Goal: Obtain resource: Download file/media

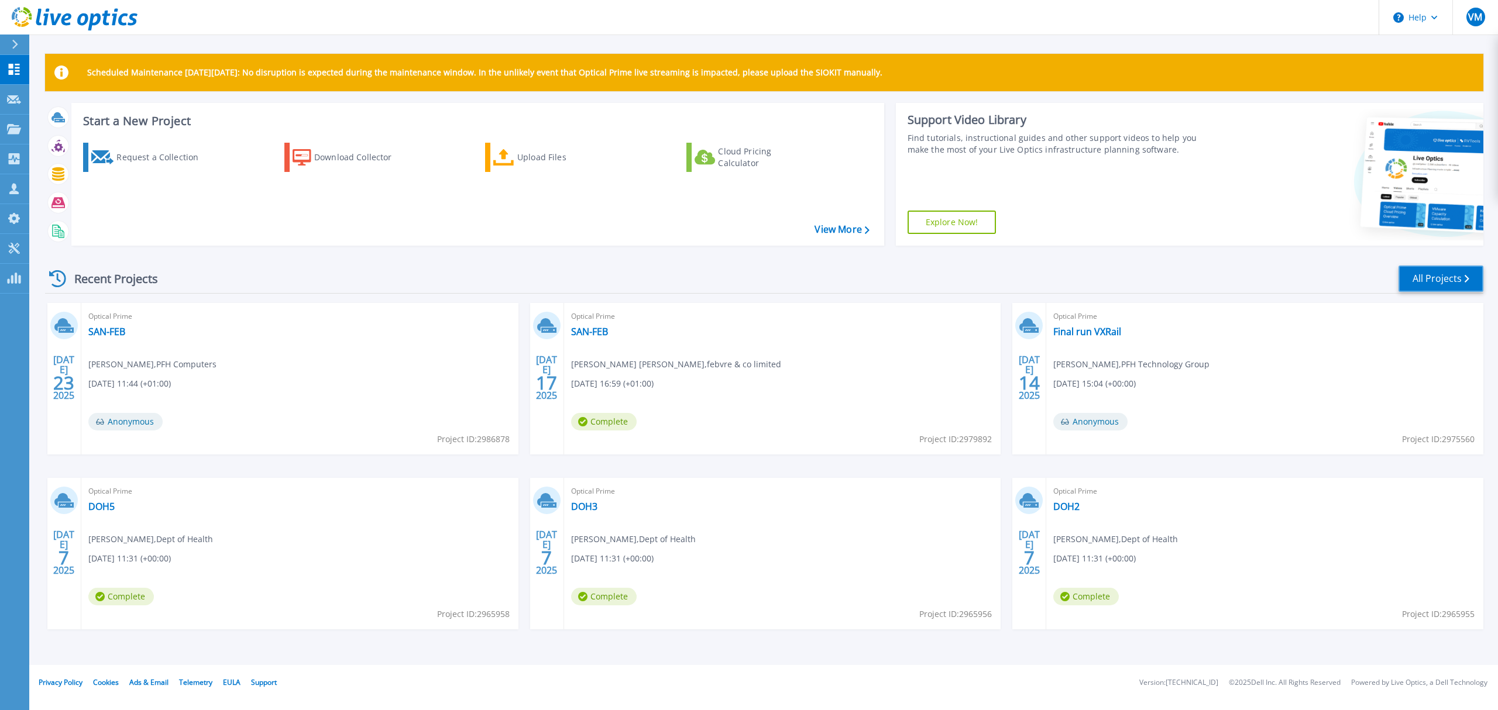
click at [1430, 282] on link "All Projects" at bounding box center [1440, 279] width 85 height 26
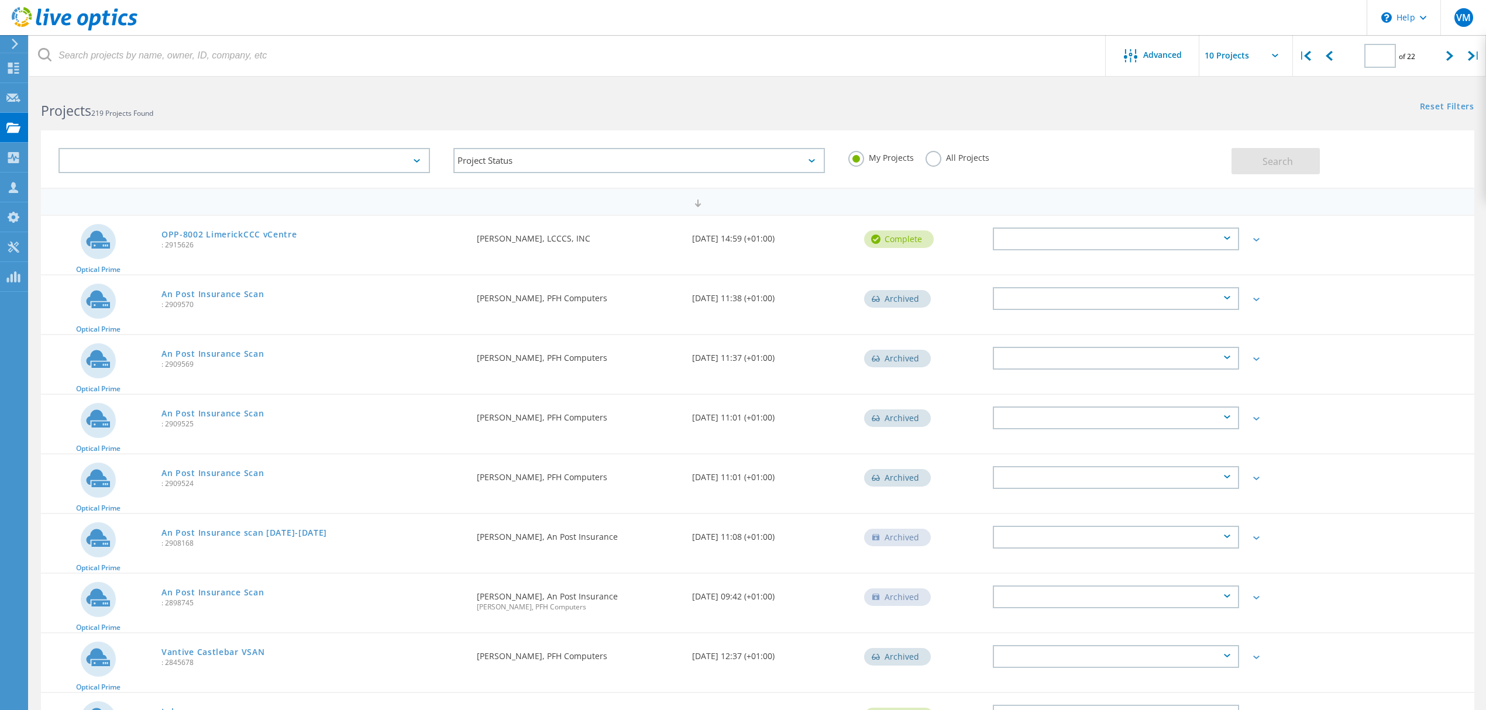
type input "2"
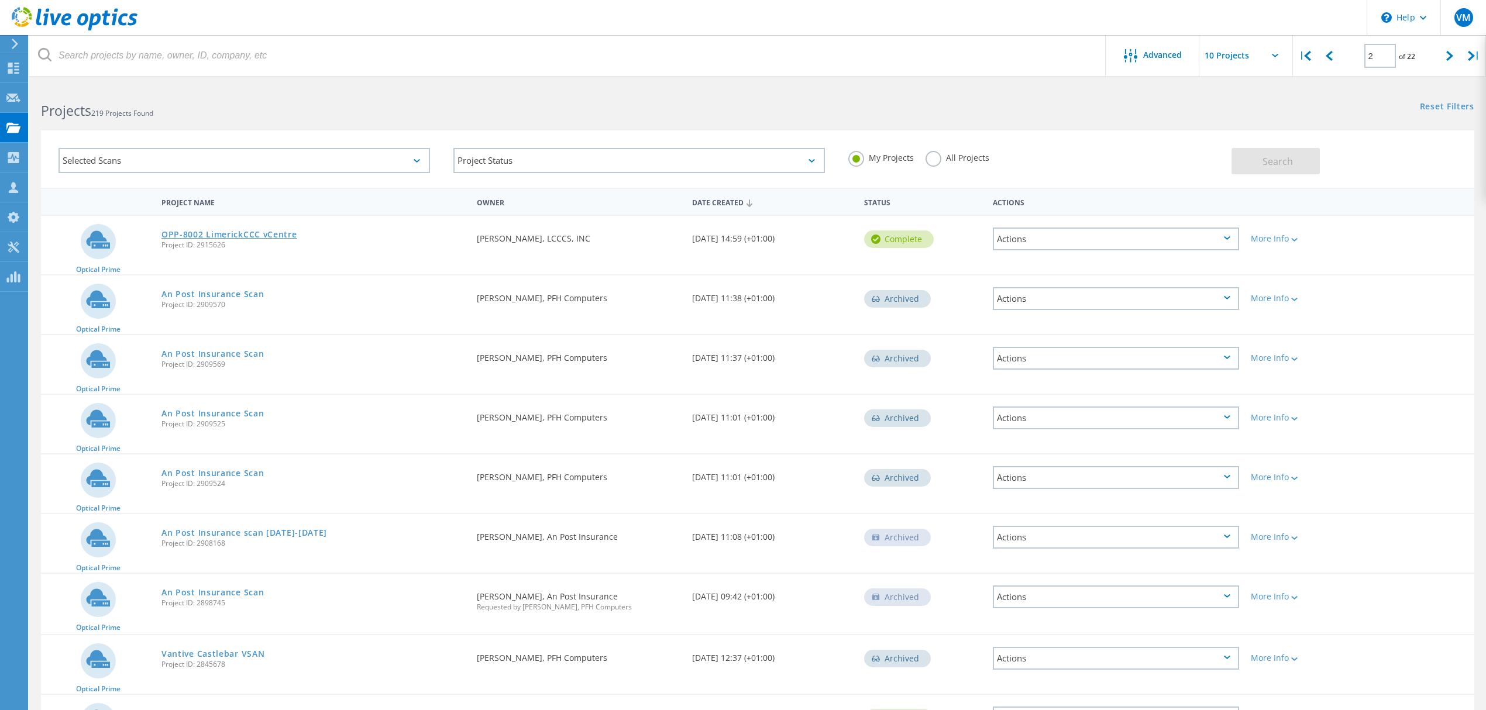
click at [260, 233] on link "OPP-8002 LimerickCCC vCentre" at bounding box center [229, 235] width 136 height 8
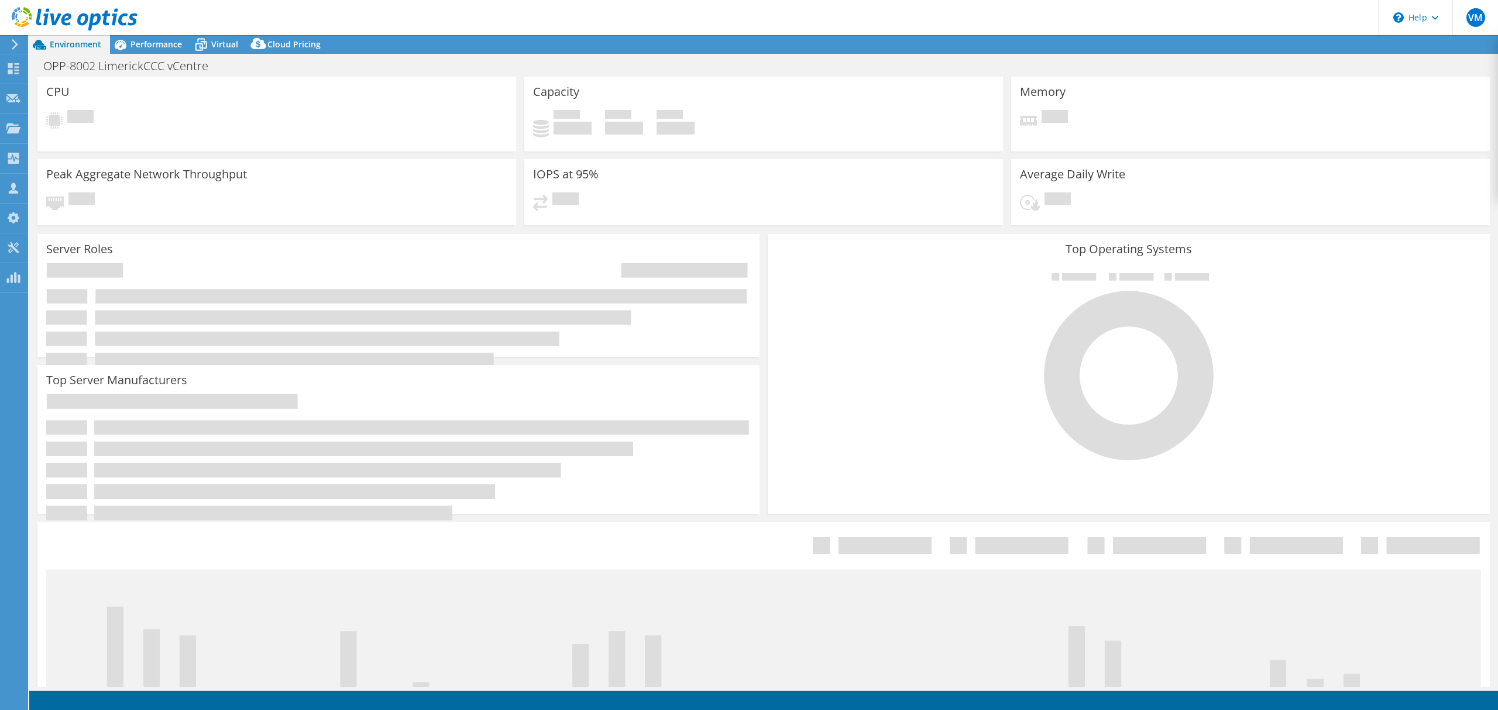
select select "EULondon"
select select "EUR"
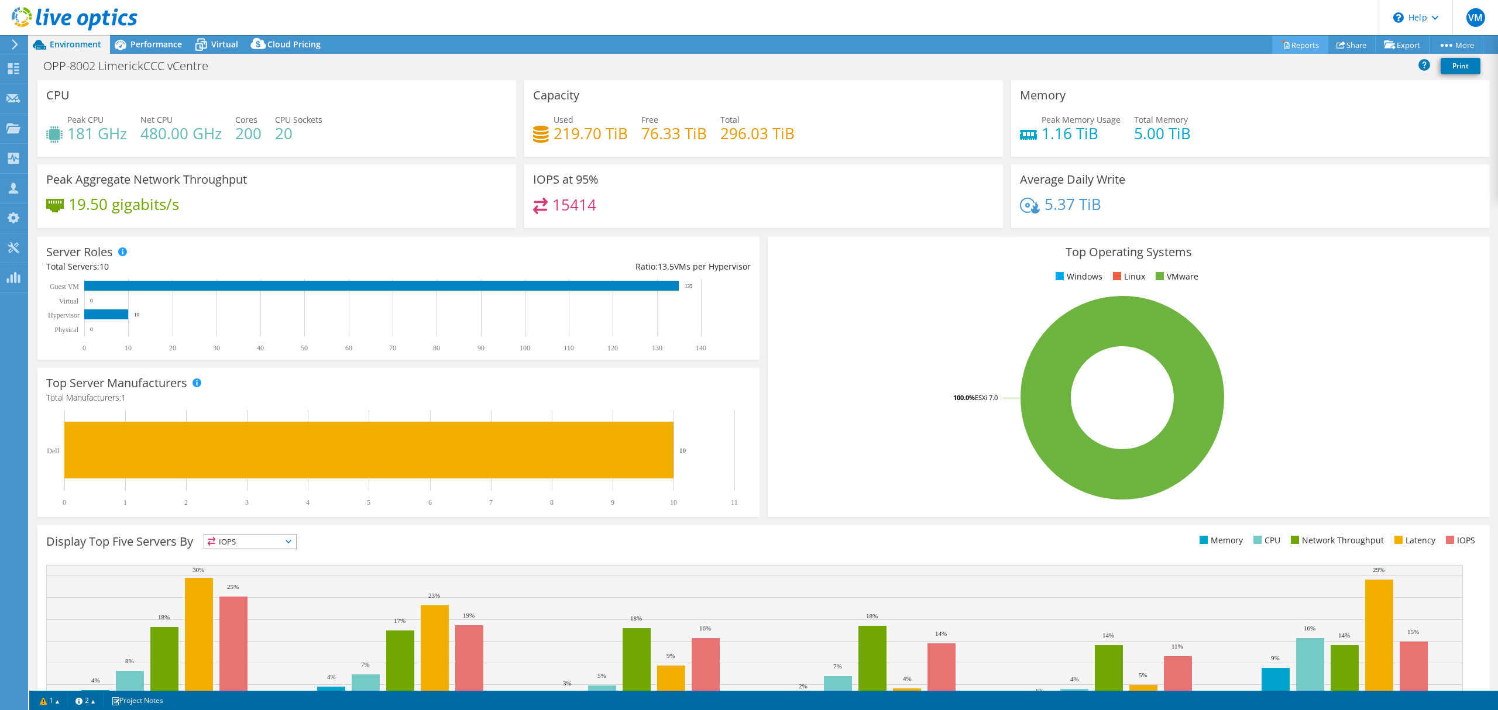
click at [1281, 43] on link "Reports" at bounding box center [1300, 45] width 56 height 18
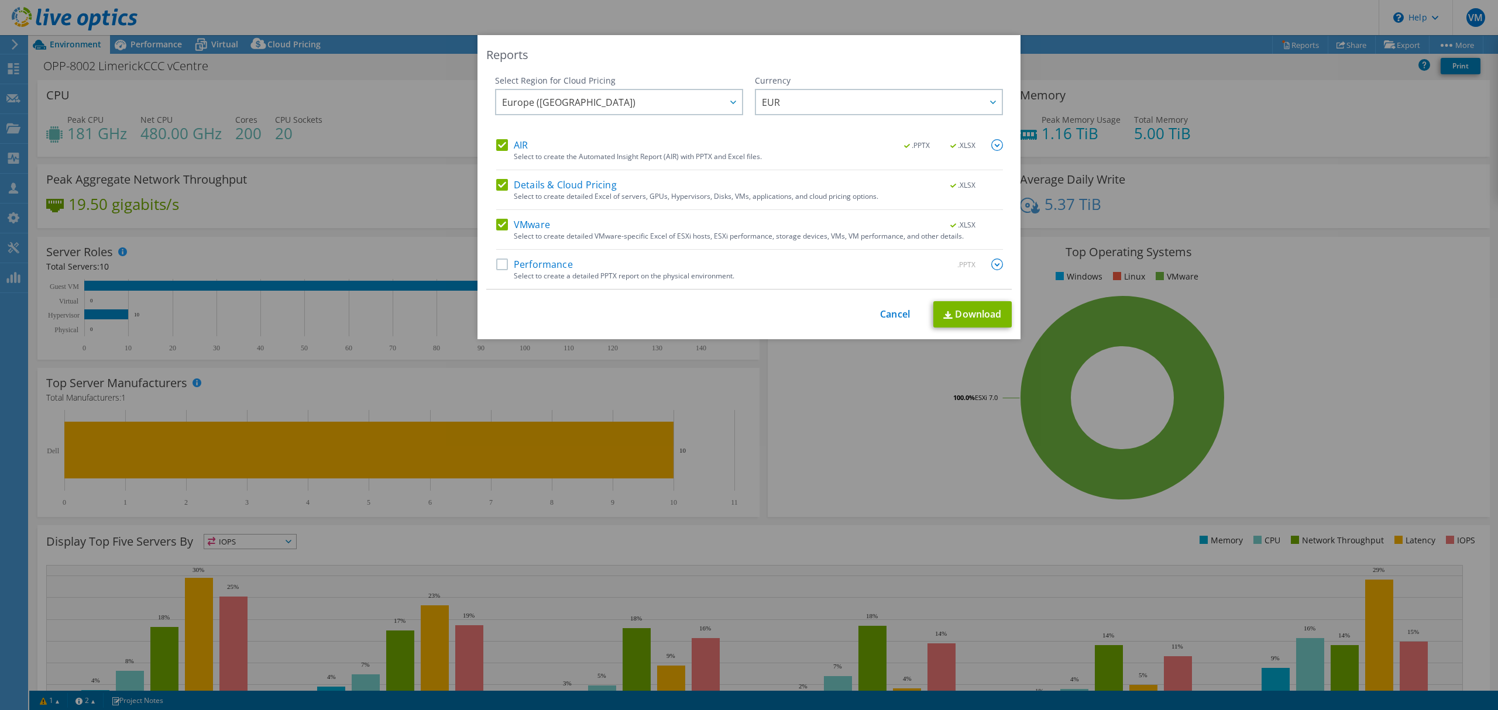
click at [496, 265] on label "Performance" at bounding box center [534, 265] width 77 height 12
click at [0, 0] on input "Performance" at bounding box center [0, 0] width 0 height 0
click at [974, 314] on link "Download" at bounding box center [972, 314] width 78 height 26
click at [940, 5] on div "Reports Select Region for Cloud Pricing Asia Pacific (Hong Kong) Asia Pacific (…" at bounding box center [749, 355] width 1498 height 710
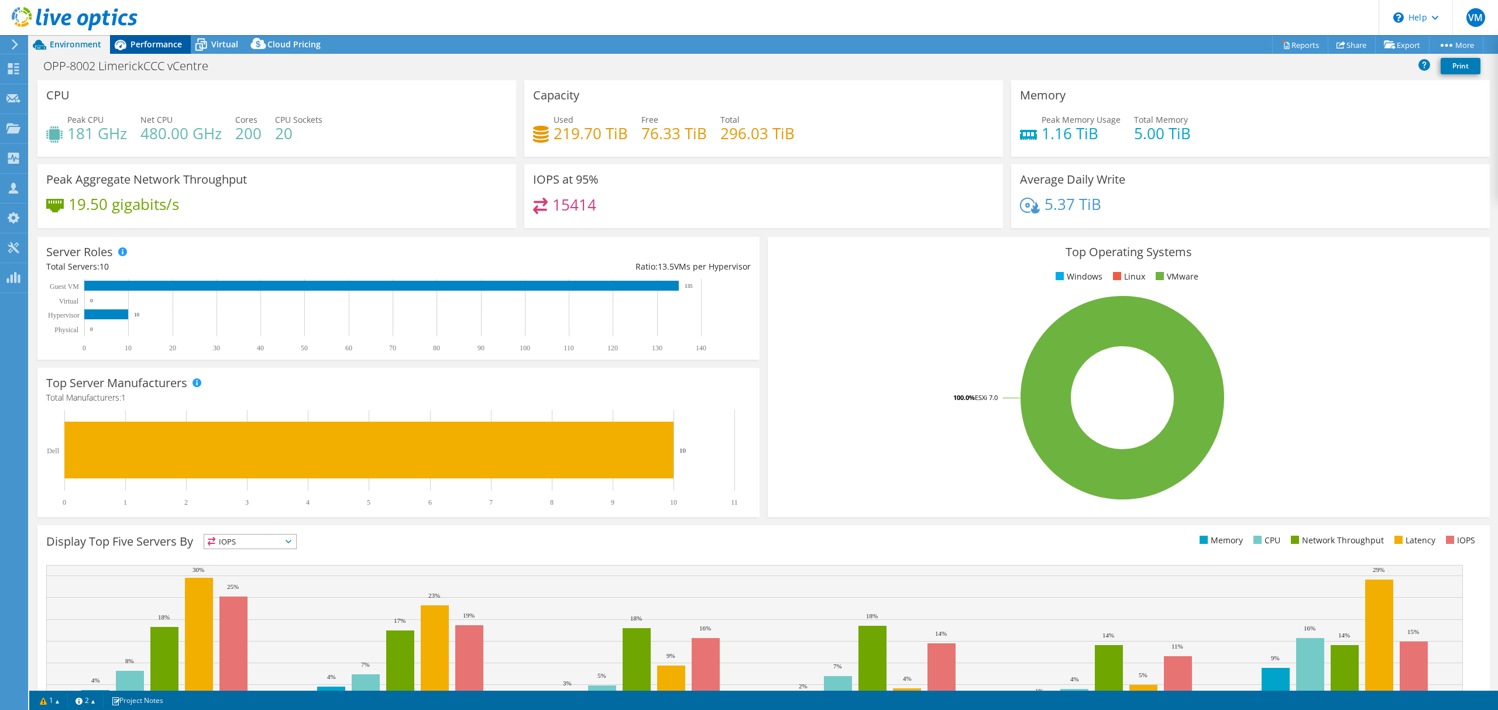
click at [136, 40] on span "Performance" at bounding box center [155, 44] width 51 height 11
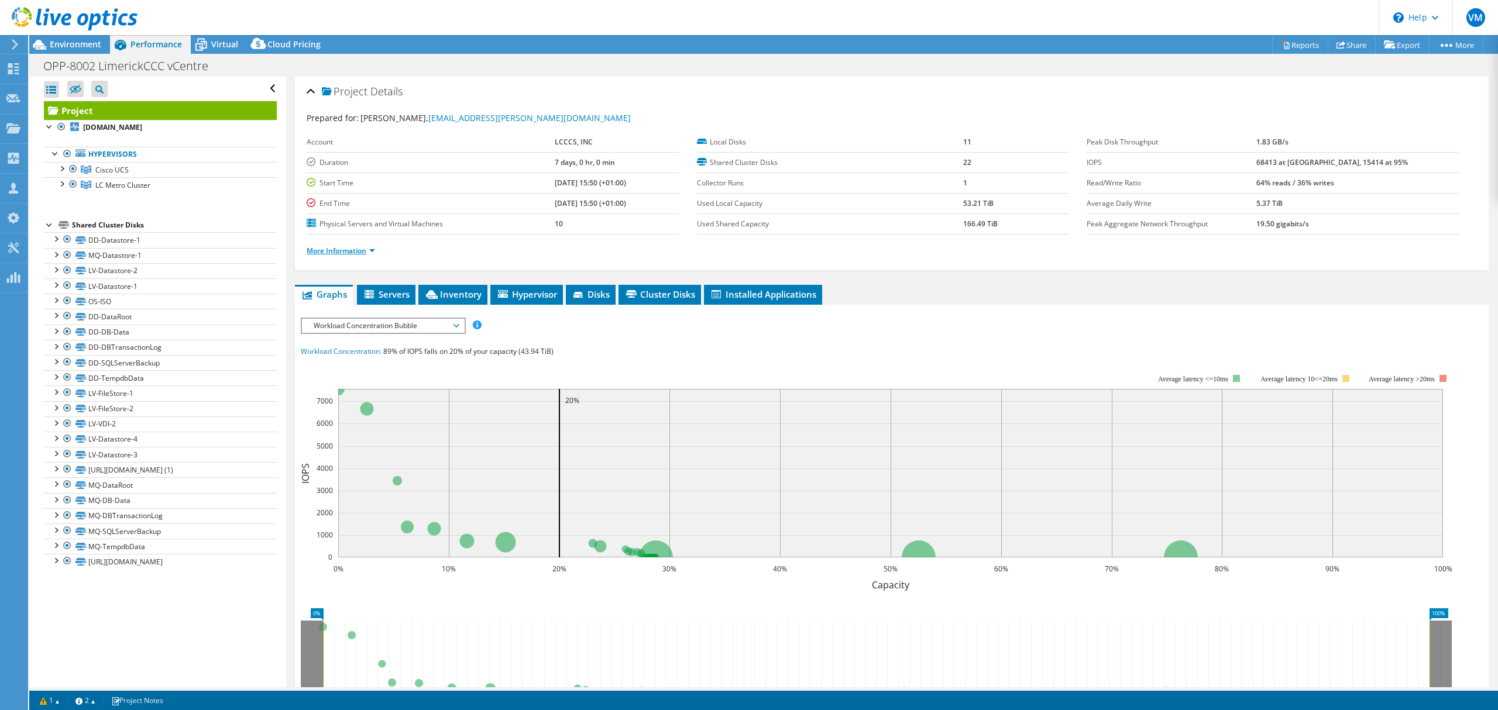
click at [350, 253] on link "More Information" at bounding box center [341, 251] width 68 height 10
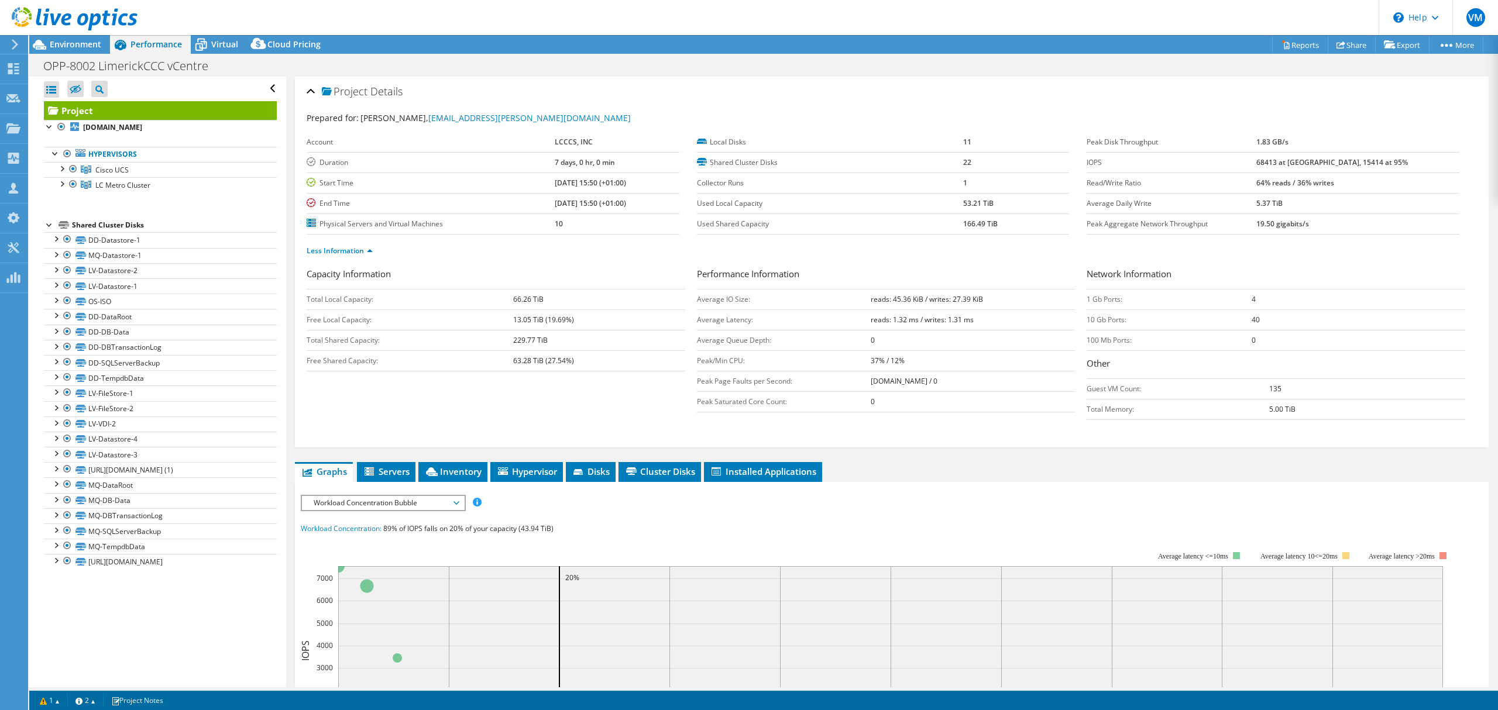
click at [1307, 85] on div "Project Details" at bounding box center [892, 92] width 1170 height 25
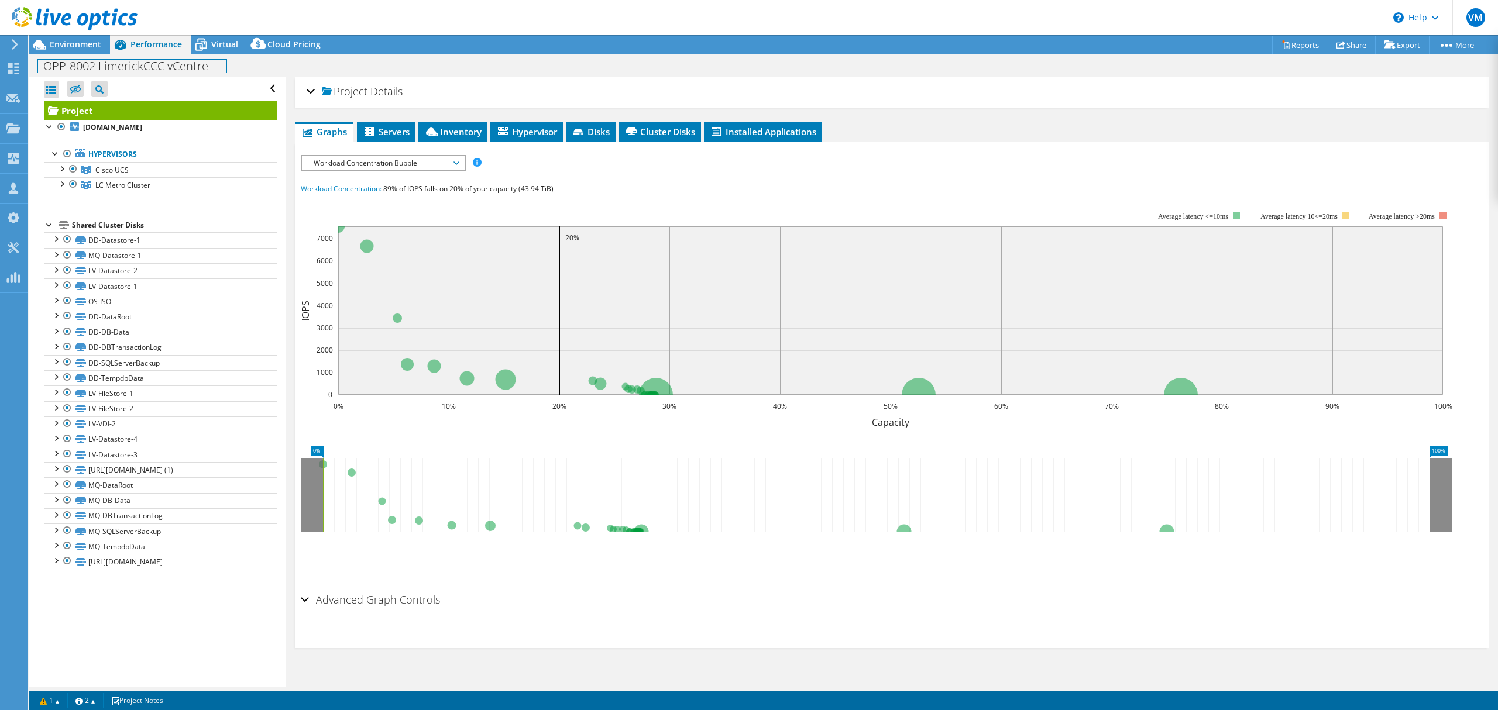
click at [146, 67] on h1 "OPP-8002 LimerickCCC vCentre" at bounding box center [132, 66] width 188 height 13
